Goal: Check status

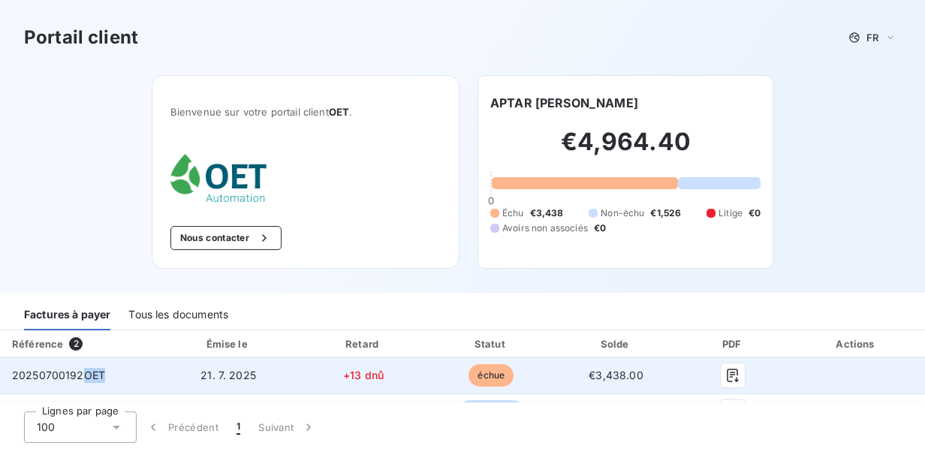
drag, startPoint x: 111, startPoint y: 372, endPoint x: 85, endPoint y: 374, distance: 26.3
click at [85, 374] on td "20250700192OET" at bounding box center [79, 375] width 158 height 36
drag, startPoint x: 85, startPoint y: 374, endPoint x: 8, endPoint y: 373, distance: 77.3
click at [8, 373] on td "20250700192OET" at bounding box center [79, 375] width 158 height 36
drag, startPoint x: 12, startPoint y: 372, endPoint x: 83, endPoint y: 369, distance: 70.6
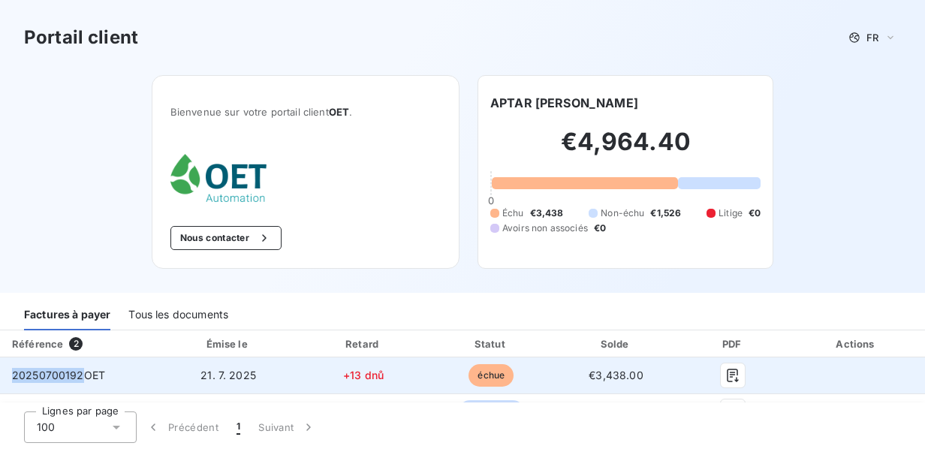
click at [83, 369] on span "20250700192OET" at bounding box center [58, 375] width 93 height 13
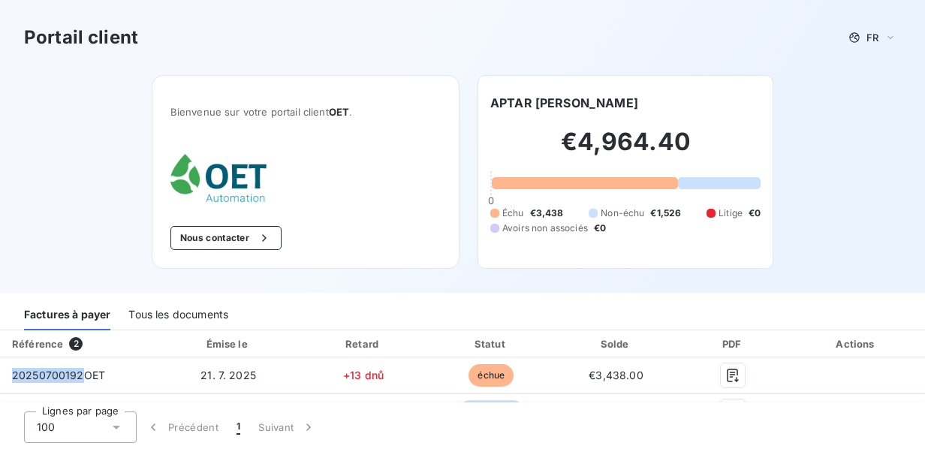
copy span "20250700192"
